Goal: Information Seeking & Learning: Learn about a topic

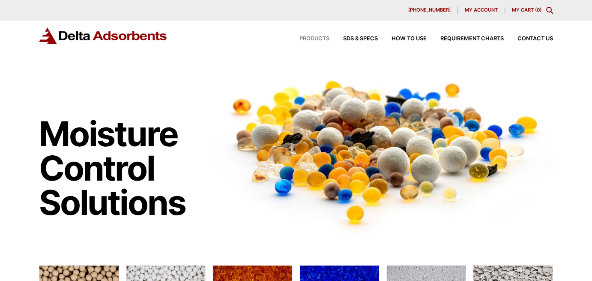
click at [322, 37] on span "Products" at bounding box center [315, 39] width 30 height 6
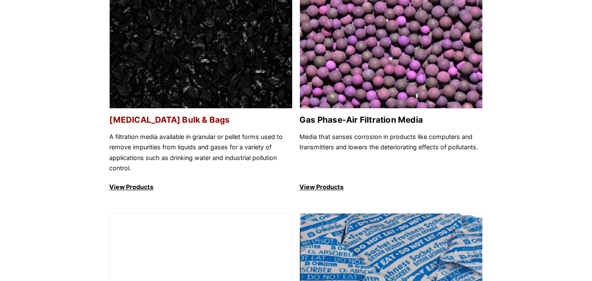
scroll to position [350, 0]
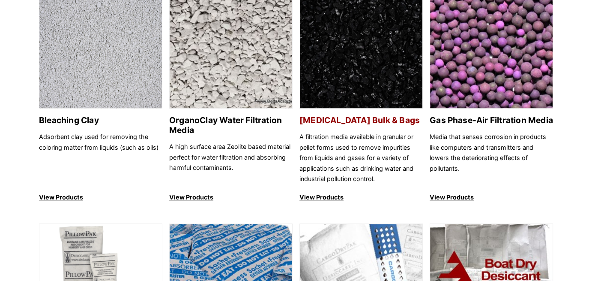
click at [355, 70] on img at bounding box center [361, 50] width 123 height 118
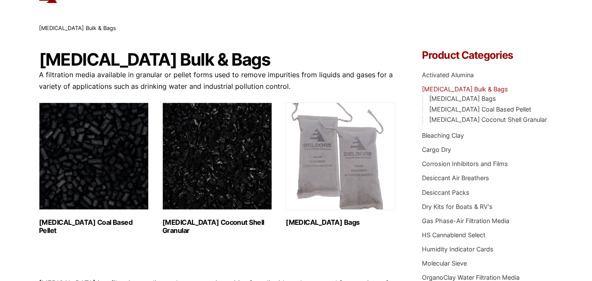
scroll to position [86, 0]
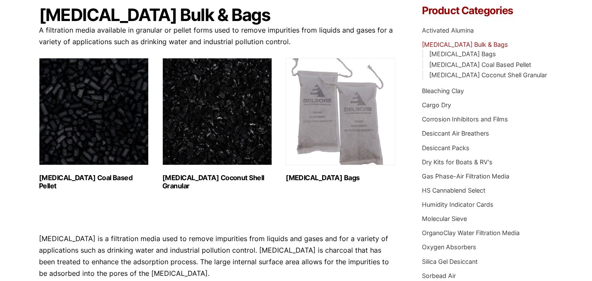
click at [128, 119] on img "Visit product category Activated Carbon Coal Based Pellet" at bounding box center [94, 111] width 110 height 107
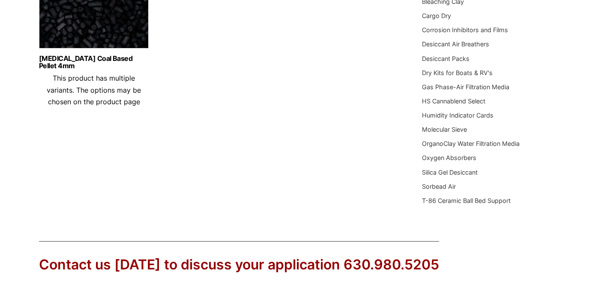
scroll to position [86, 0]
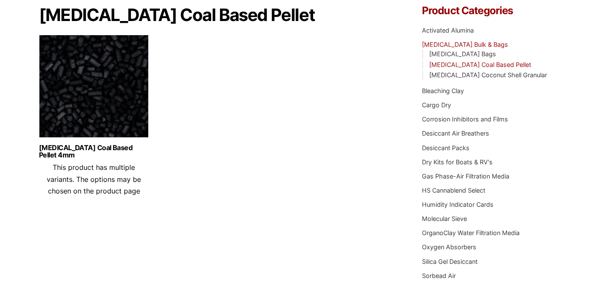
click at [114, 74] on img at bounding box center [94, 88] width 110 height 107
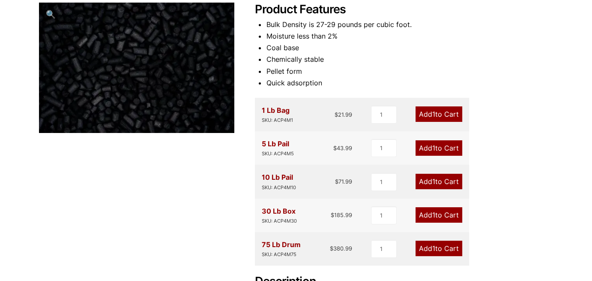
scroll to position [129, 0]
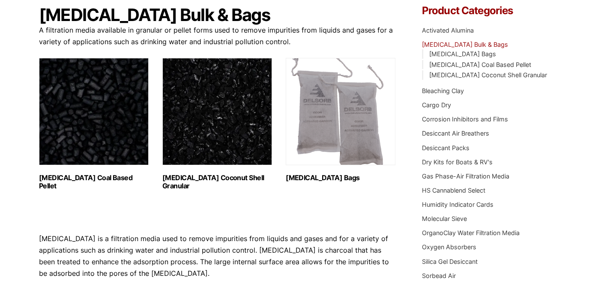
click at [217, 122] on img "Visit product category Activated Carbon Coconut Shell Granular" at bounding box center [217, 111] width 110 height 107
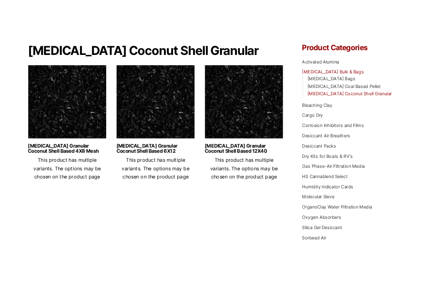
scroll to position [83, 0]
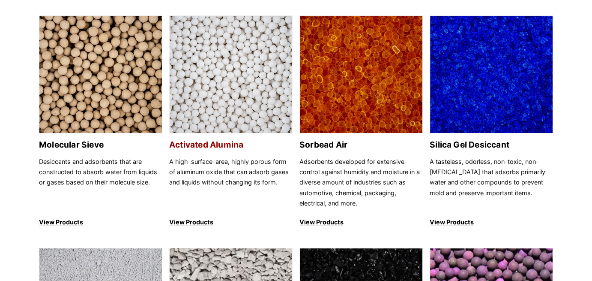
scroll to position [7, 0]
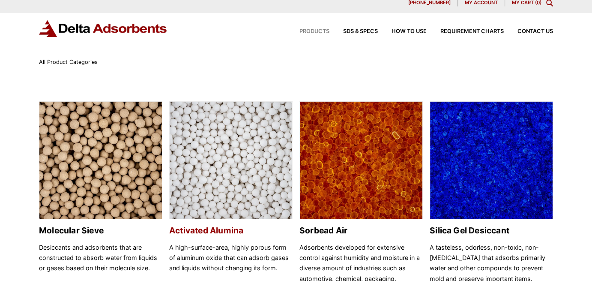
click at [237, 166] on img at bounding box center [231, 161] width 123 height 118
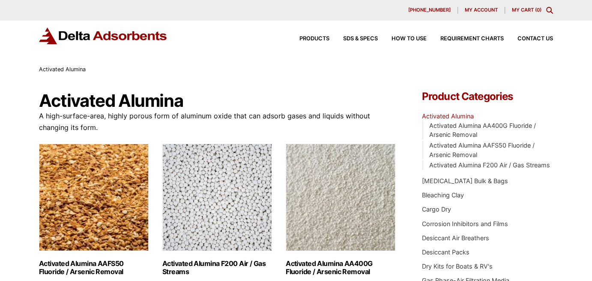
click at [108, 193] on img "Visit product category Activated Alumina AAFS50 Fluoride / Arsenic Removal" at bounding box center [94, 197] width 110 height 107
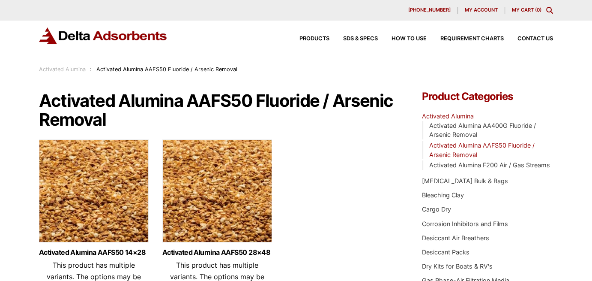
click at [96, 186] on img at bounding box center [94, 192] width 110 height 107
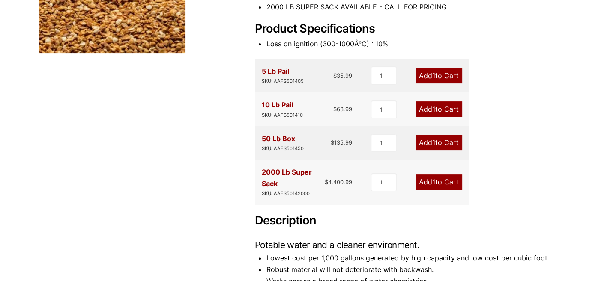
scroll to position [214, 0]
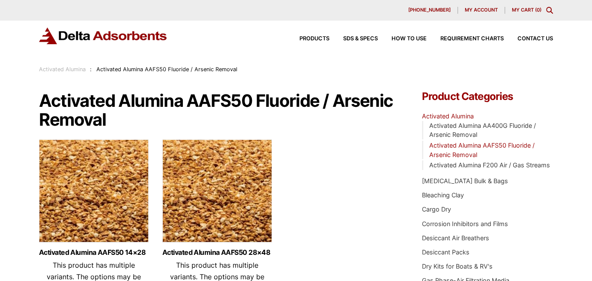
click at [209, 181] on img at bounding box center [217, 192] width 110 height 107
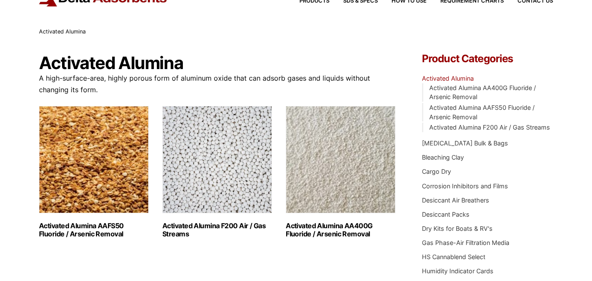
scroll to position [86, 0]
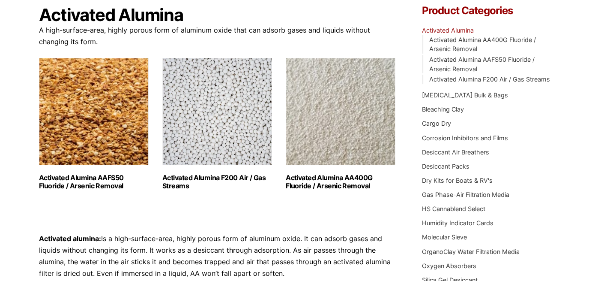
click at [241, 131] on img "Visit product category Activated Alumina F200 Air / Gas Streams" at bounding box center [217, 111] width 110 height 107
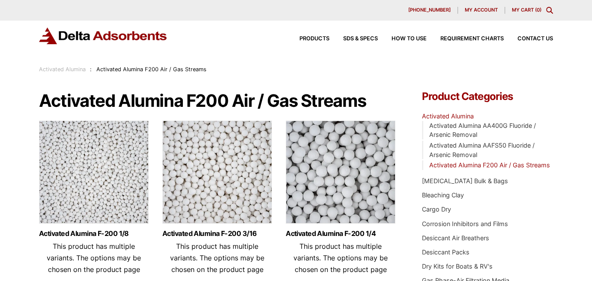
click at [72, 159] on img at bounding box center [94, 173] width 110 height 107
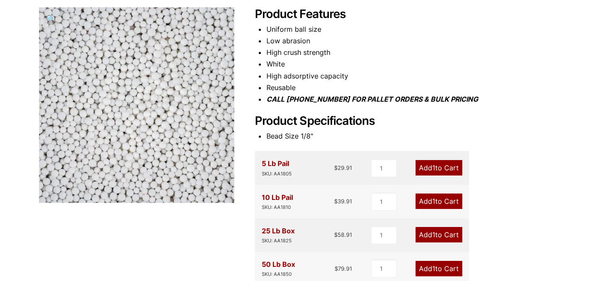
scroll to position [214, 0]
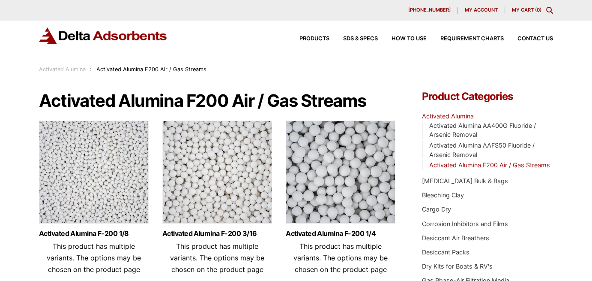
click at [212, 220] on img at bounding box center [217, 173] width 110 height 107
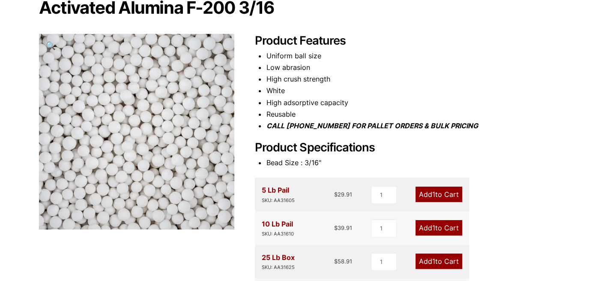
scroll to position [214, 0]
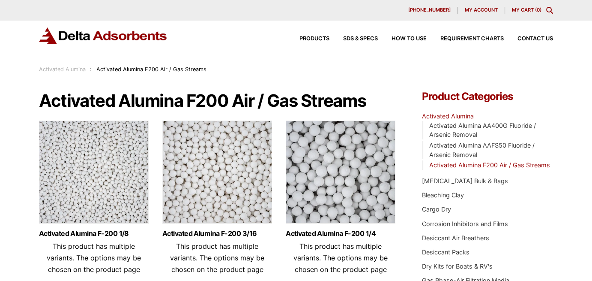
click at [350, 158] on img at bounding box center [341, 173] width 110 height 107
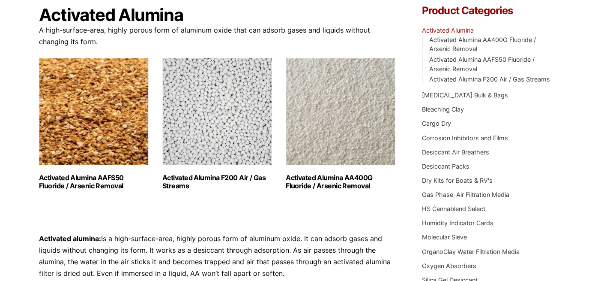
click at [356, 130] on img "Visit product category Activated Alumina AA400G Fluoride / Arsenic Removal" at bounding box center [341, 111] width 110 height 107
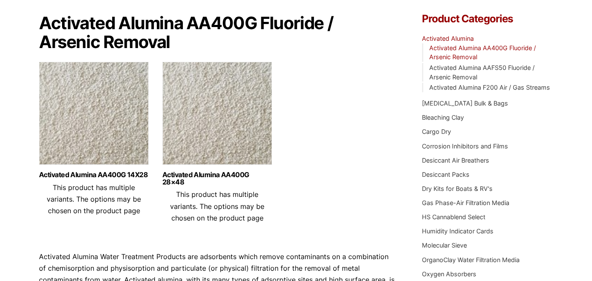
scroll to position [86, 0]
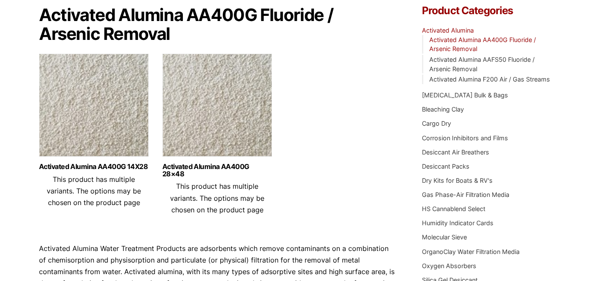
click at [96, 84] on img at bounding box center [94, 107] width 110 height 107
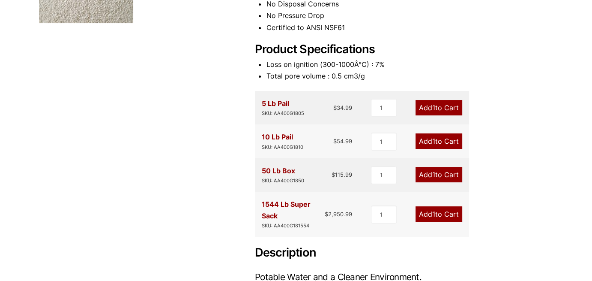
scroll to position [171, 0]
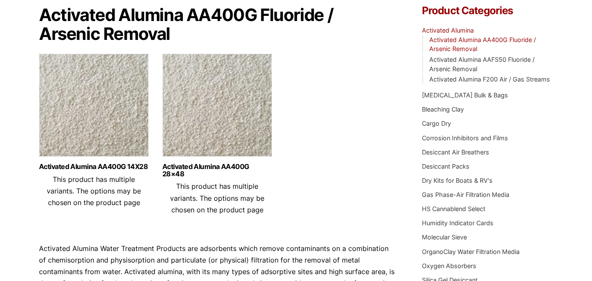
click at [213, 114] on img at bounding box center [217, 107] width 110 height 107
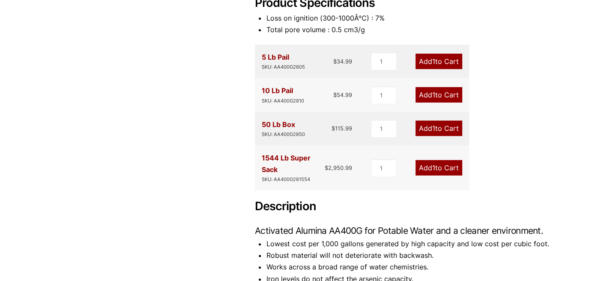
scroll to position [214, 0]
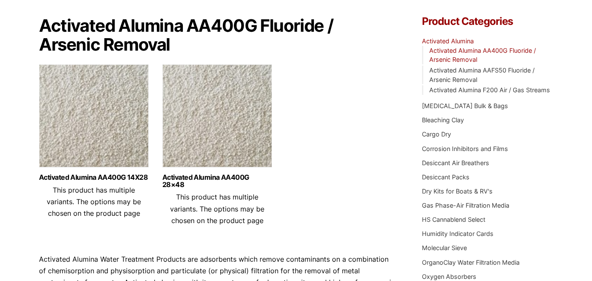
scroll to position [43, 0]
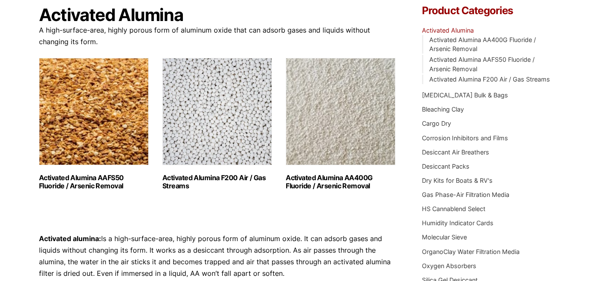
click at [233, 130] on img "Visit product category Activated Alumina F200 Air / Gas Streams" at bounding box center [217, 111] width 110 height 107
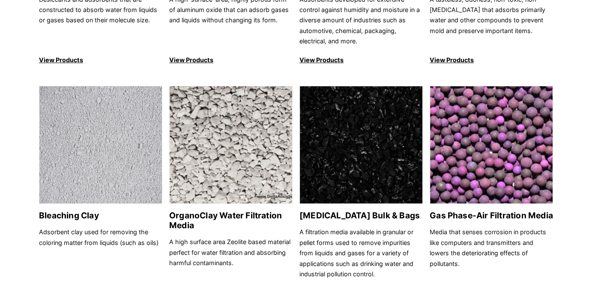
scroll to position [264, 0]
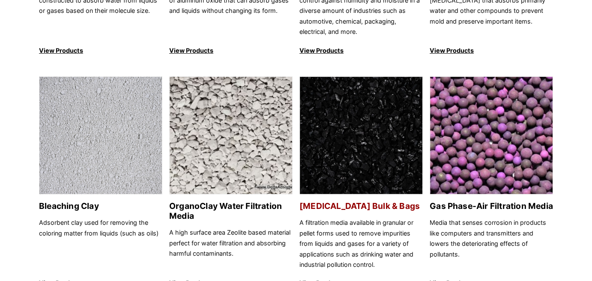
click at [343, 132] on img at bounding box center [361, 136] width 123 height 118
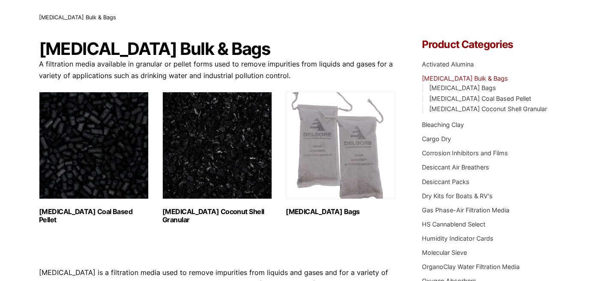
scroll to position [86, 0]
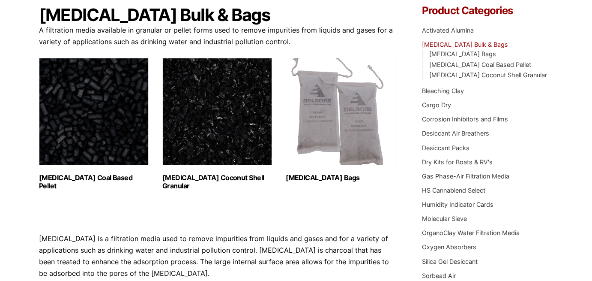
click at [110, 110] on img "Visit product category Activated Carbon Coal Based Pellet" at bounding box center [94, 111] width 110 height 107
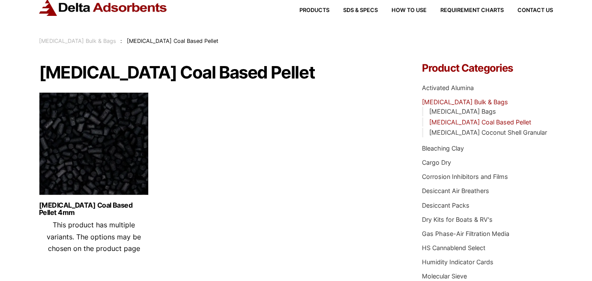
scroll to position [43, 0]
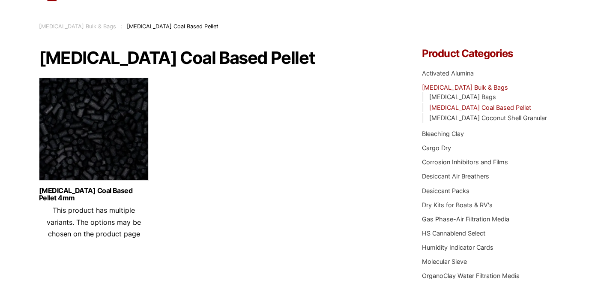
click at [93, 111] on img at bounding box center [94, 131] width 110 height 107
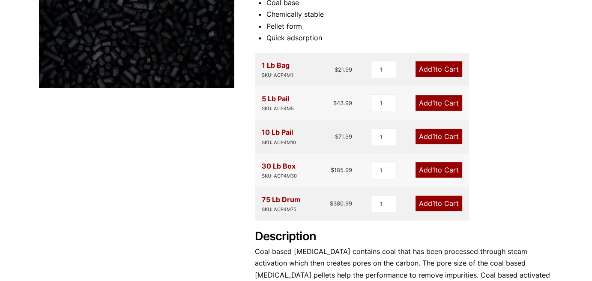
scroll to position [171, 0]
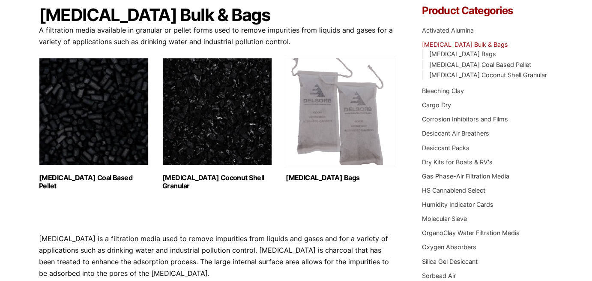
click at [209, 100] on img "Visit product category Activated Carbon Coconut Shell Granular" at bounding box center [217, 111] width 110 height 107
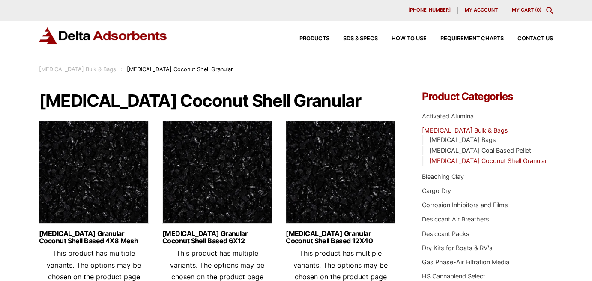
scroll to position [43, 0]
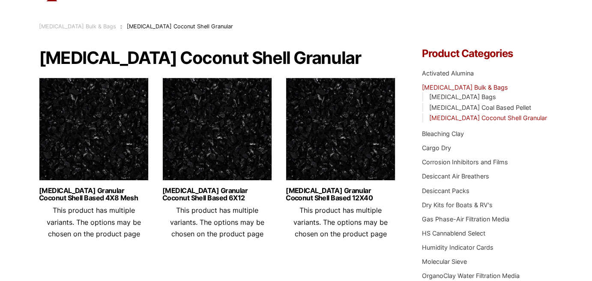
click at [88, 119] on img at bounding box center [94, 131] width 110 height 107
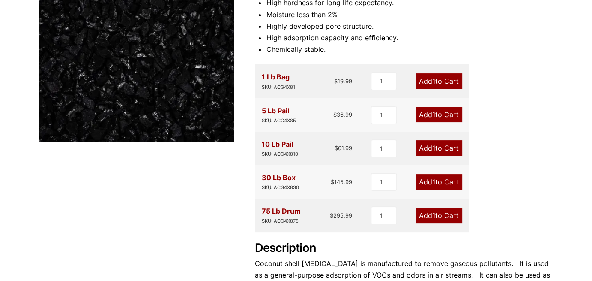
scroll to position [171, 0]
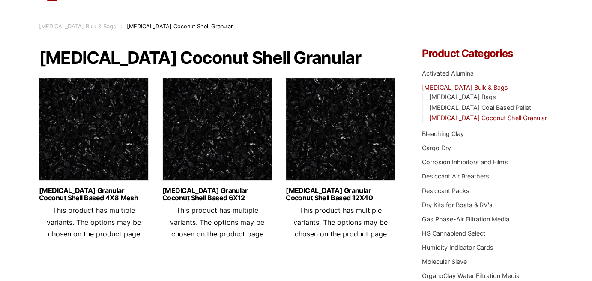
click at [227, 153] on img at bounding box center [217, 131] width 110 height 107
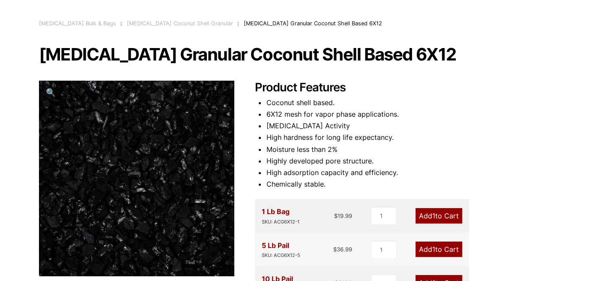
scroll to position [43, 0]
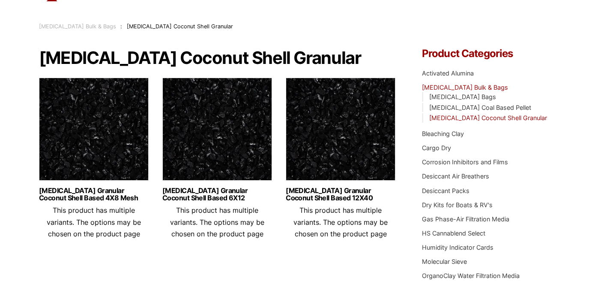
drag, startPoint x: 326, startPoint y: 117, endPoint x: 354, endPoint y: 111, distance: 28.4
click at [326, 117] on img at bounding box center [341, 131] width 110 height 107
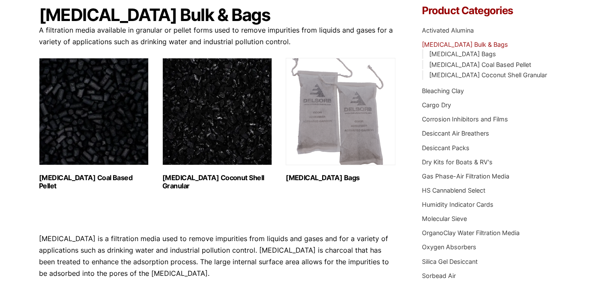
scroll to position [86, 0]
drag, startPoint x: 353, startPoint y: 123, endPoint x: 360, endPoint y: 119, distance: 7.9
click at [353, 123] on img "Visit product category Activated Carbon Bags" at bounding box center [341, 111] width 110 height 107
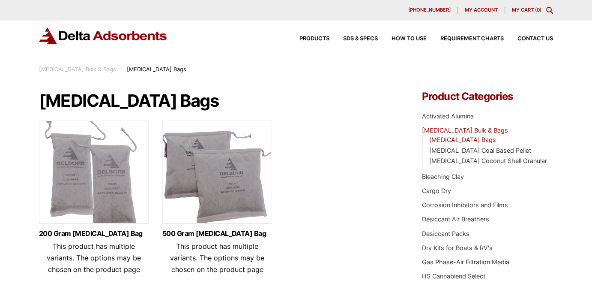
click at [87, 173] on img at bounding box center [94, 173] width 110 height 107
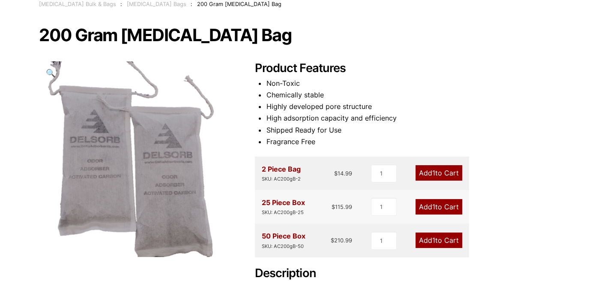
scroll to position [86, 0]
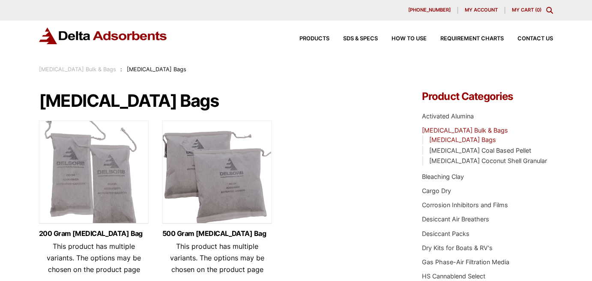
click at [244, 164] on img at bounding box center [217, 173] width 110 height 107
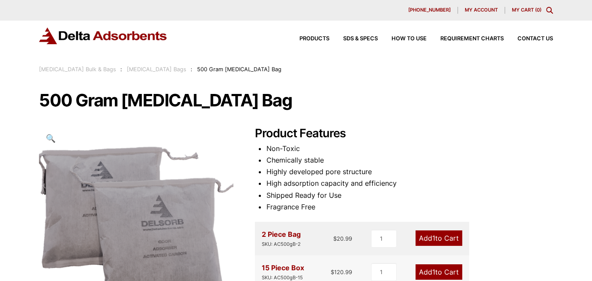
click at [93, 33] on img at bounding box center [103, 35] width 129 height 17
